Goal: Navigation & Orientation: Go to known website

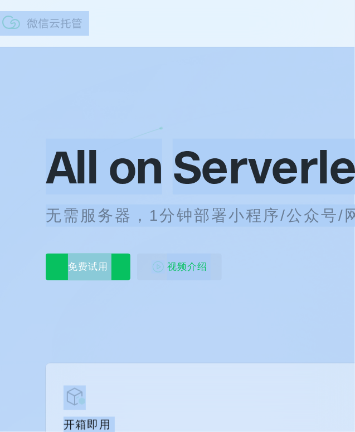
scroll to position [2837, 0]
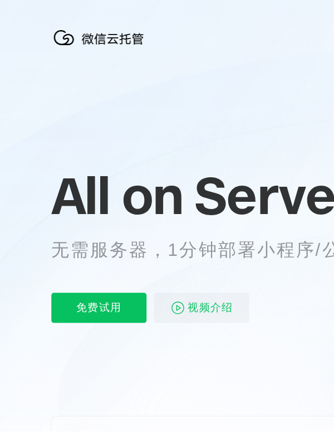
scroll to position [0, 1980]
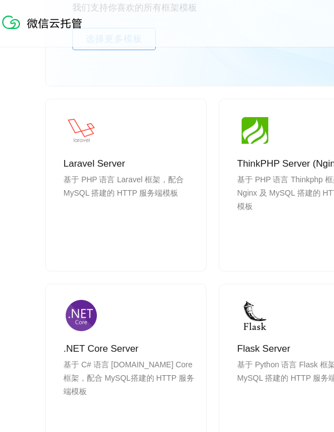
scroll to position [1132, 0]
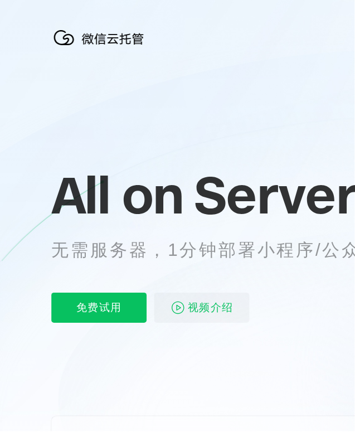
scroll to position [0, 1981]
